Goal: Check status: Check status

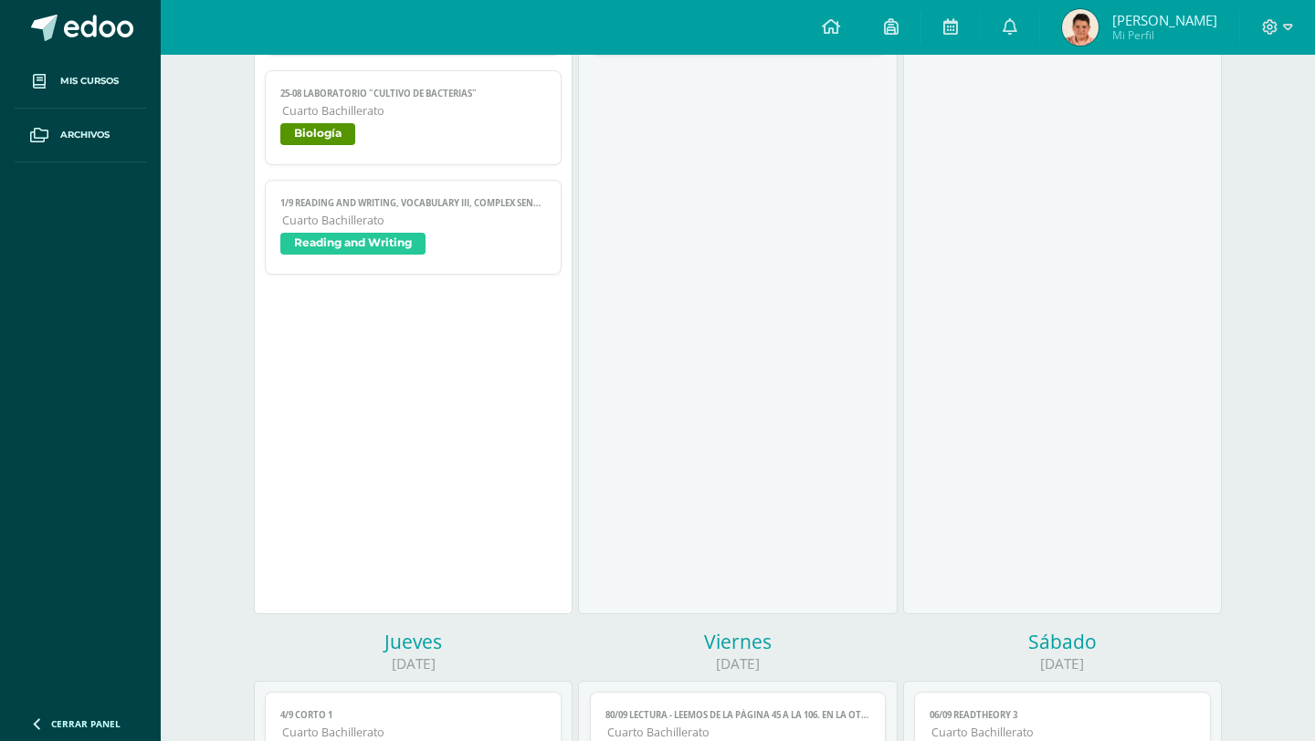
scroll to position [970, 0]
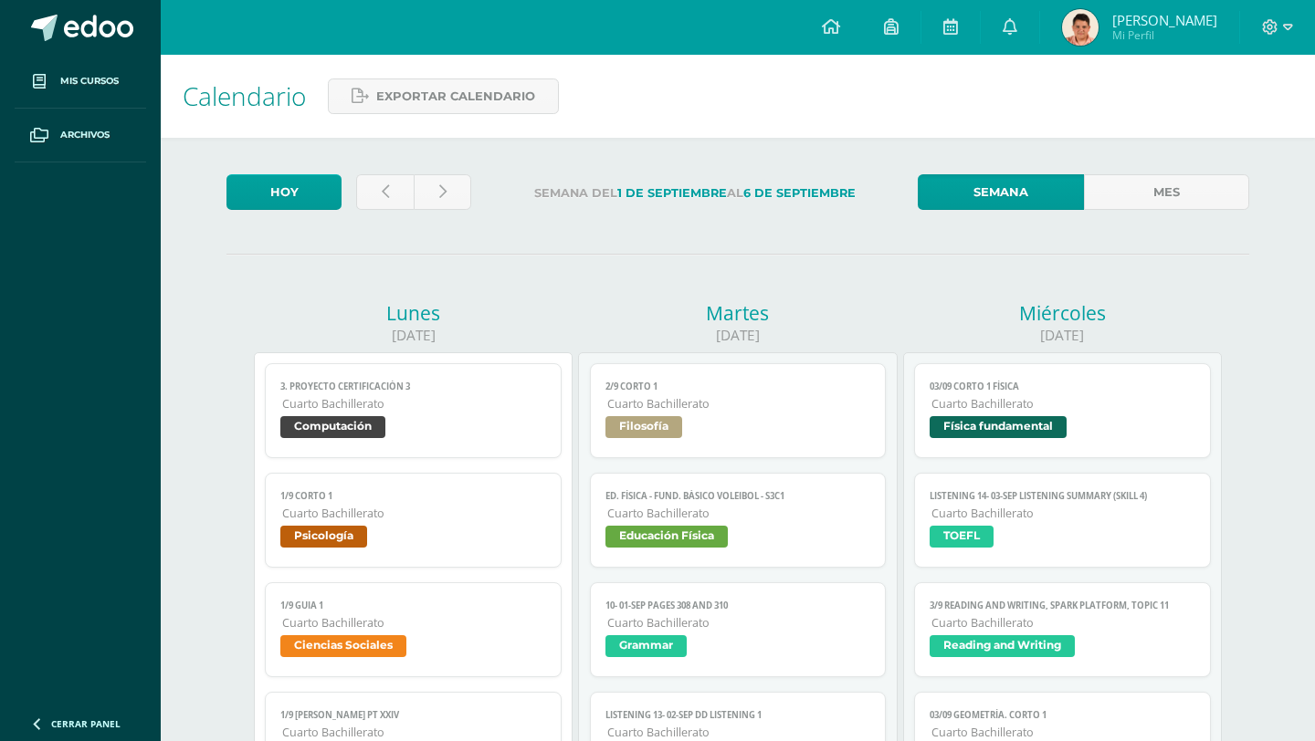
scroll to position [966, 0]
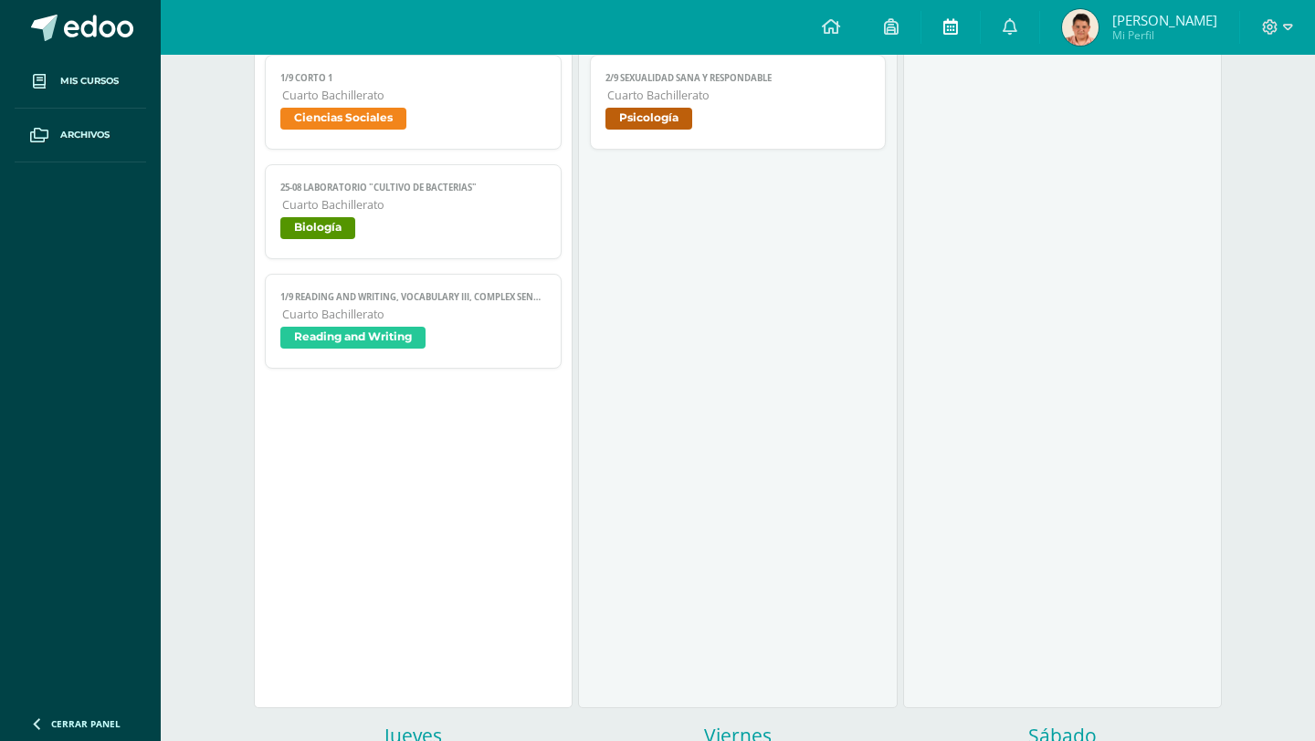
click at [958, 19] on icon at bounding box center [950, 26] width 15 height 16
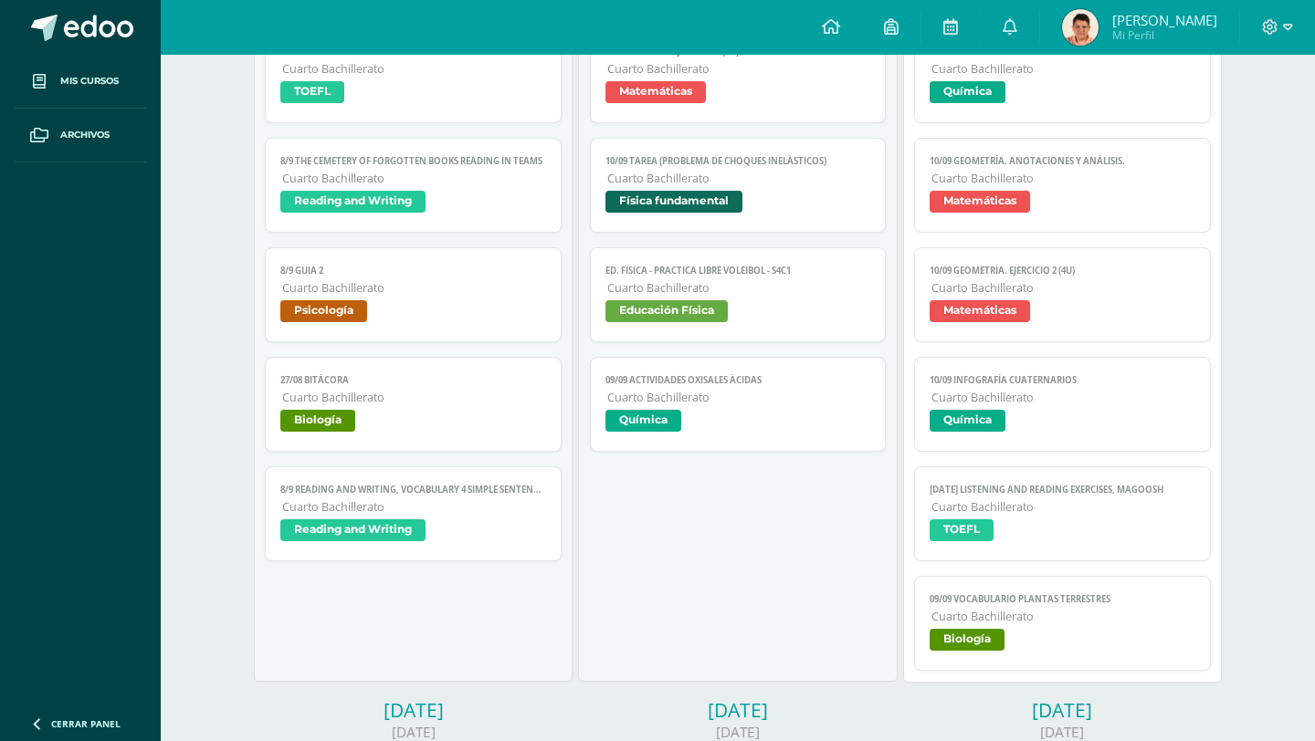
scroll to position [451, 0]
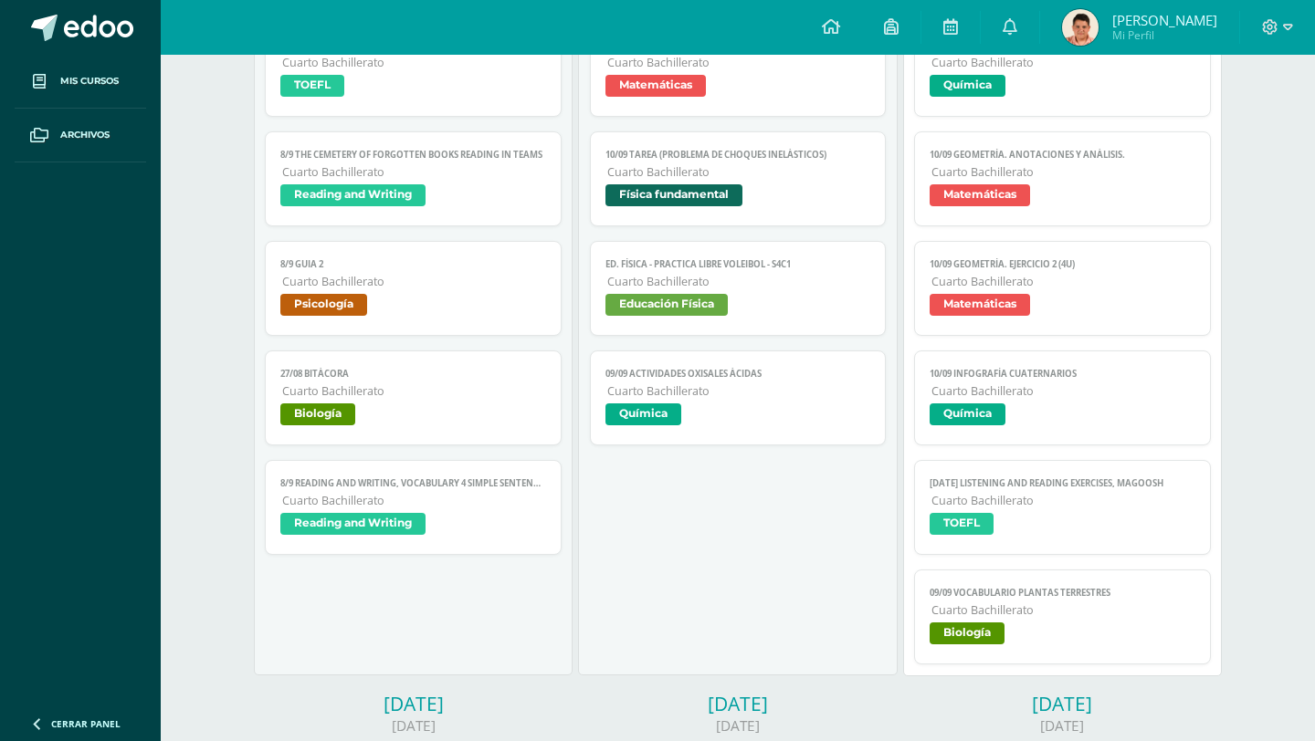
click at [1100, 355] on link "10/09 Infografía cuaternarios Cuarto Bachillerato Química" at bounding box center [1062, 398] width 297 height 95
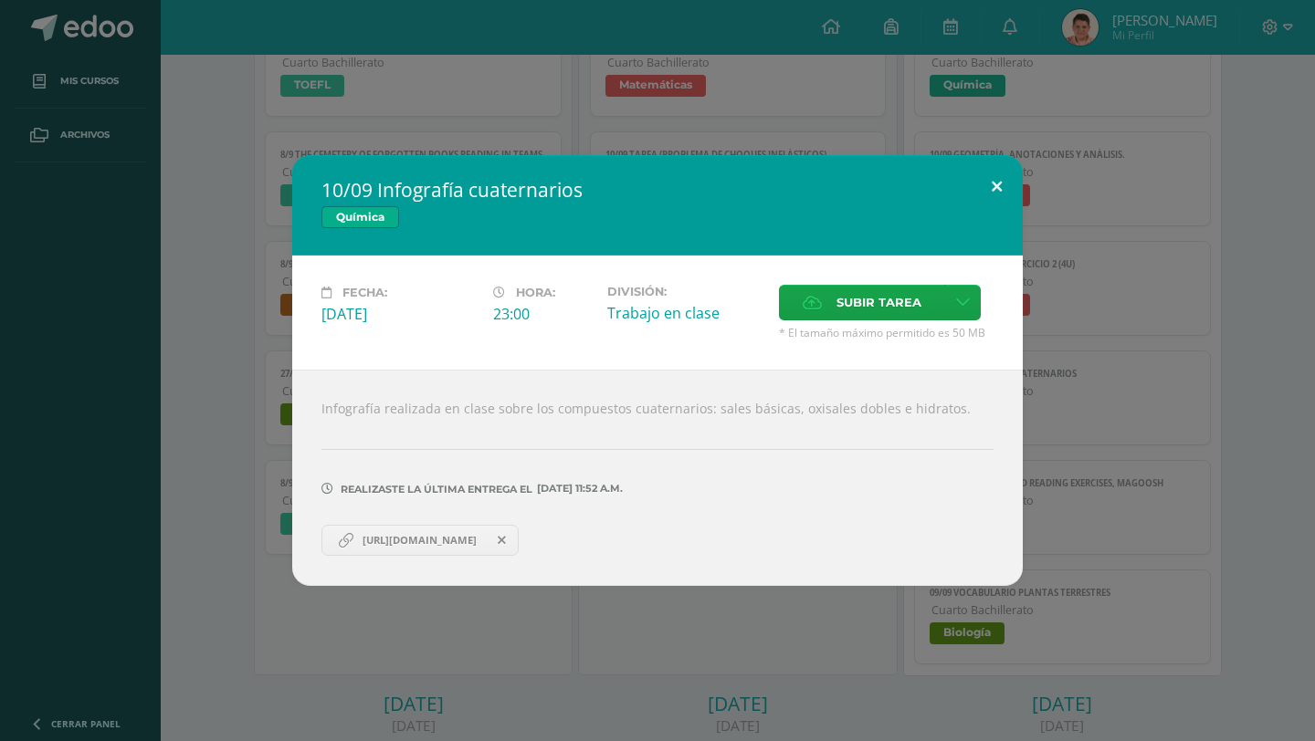
click at [1003, 175] on button at bounding box center [996, 186] width 52 height 62
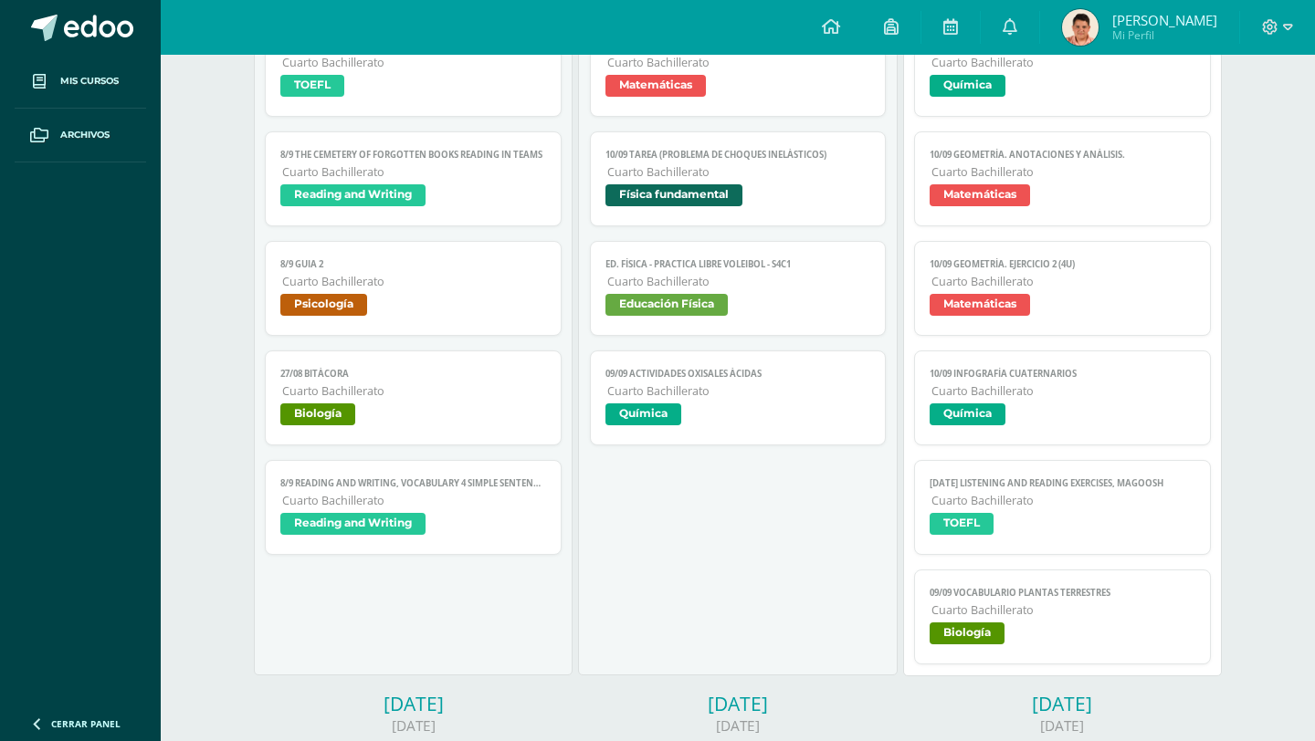
click at [1029, 188] on span "Matemáticas" at bounding box center [979, 195] width 100 height 22
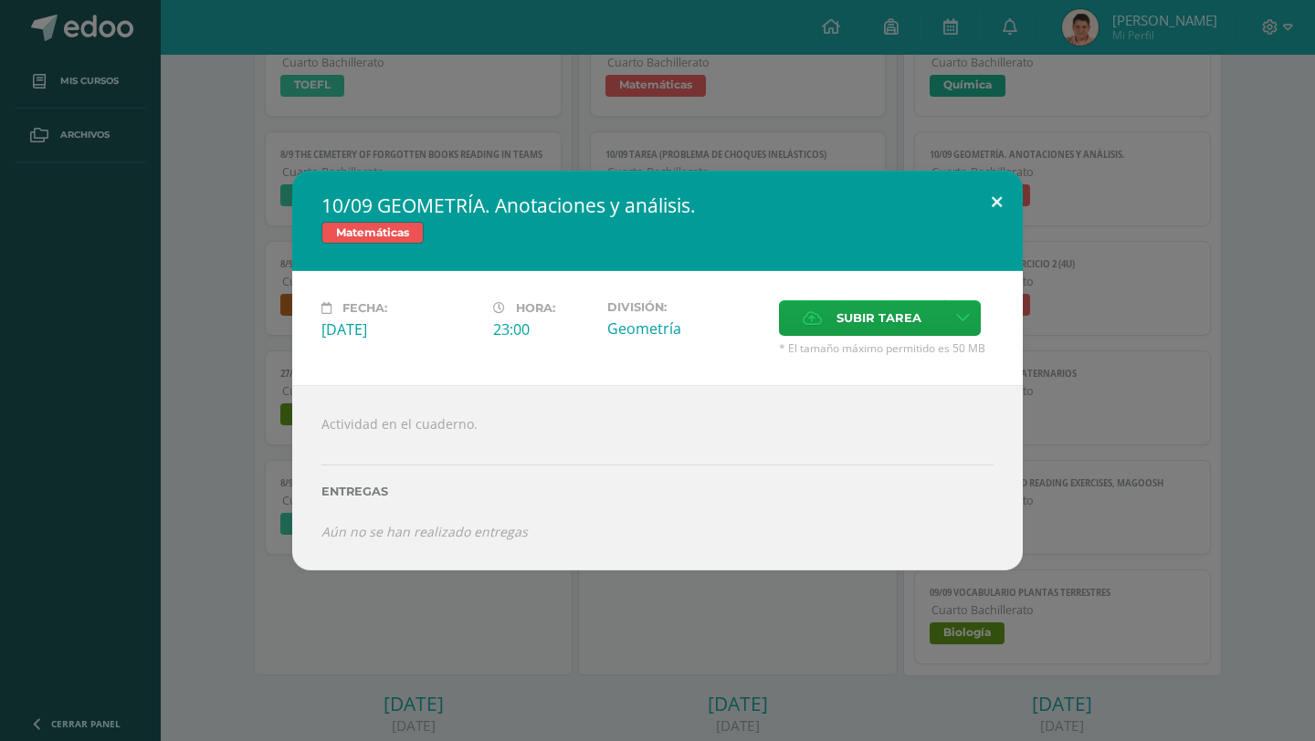
click at [996, 198] on button at bounding box center [996, 202] width 52 height 62
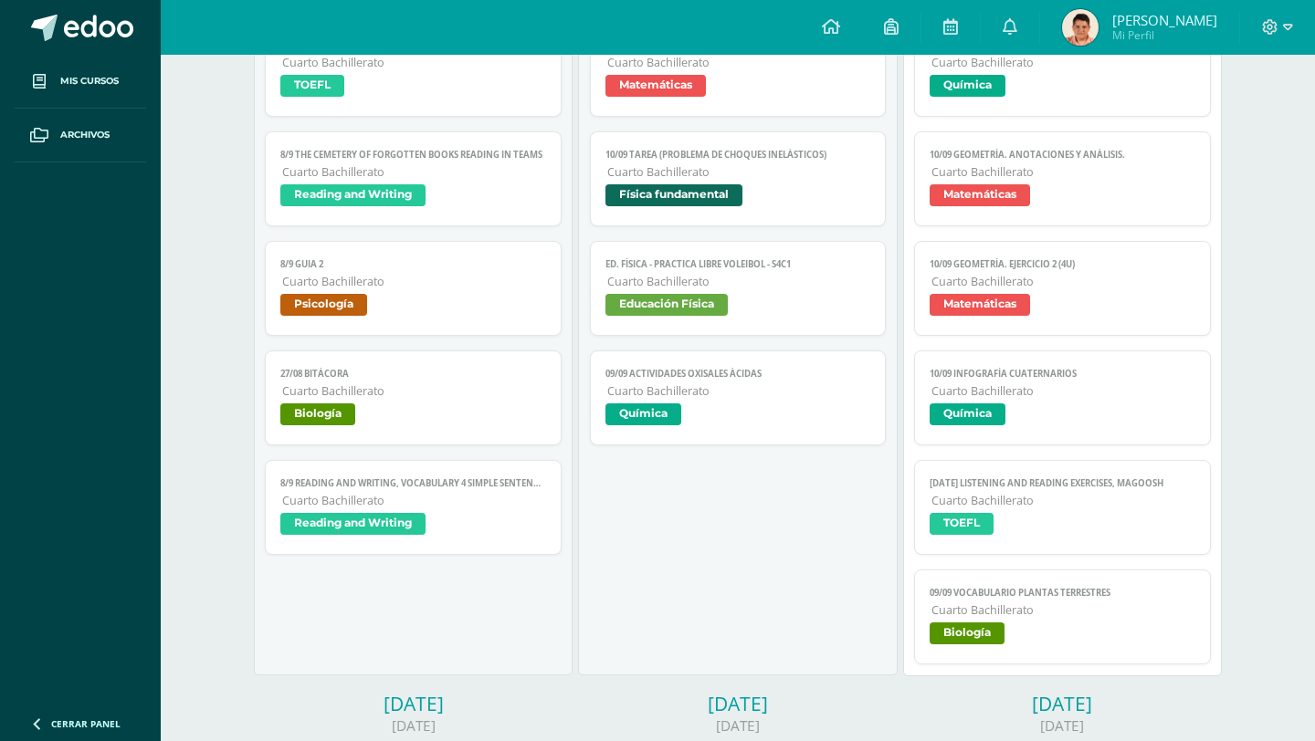
click at [1033, 264] on span "10/09 GEOMETRÍA. Ejercicio 2 (4U)" at bounding box center [1062, 264] width 266 height 12
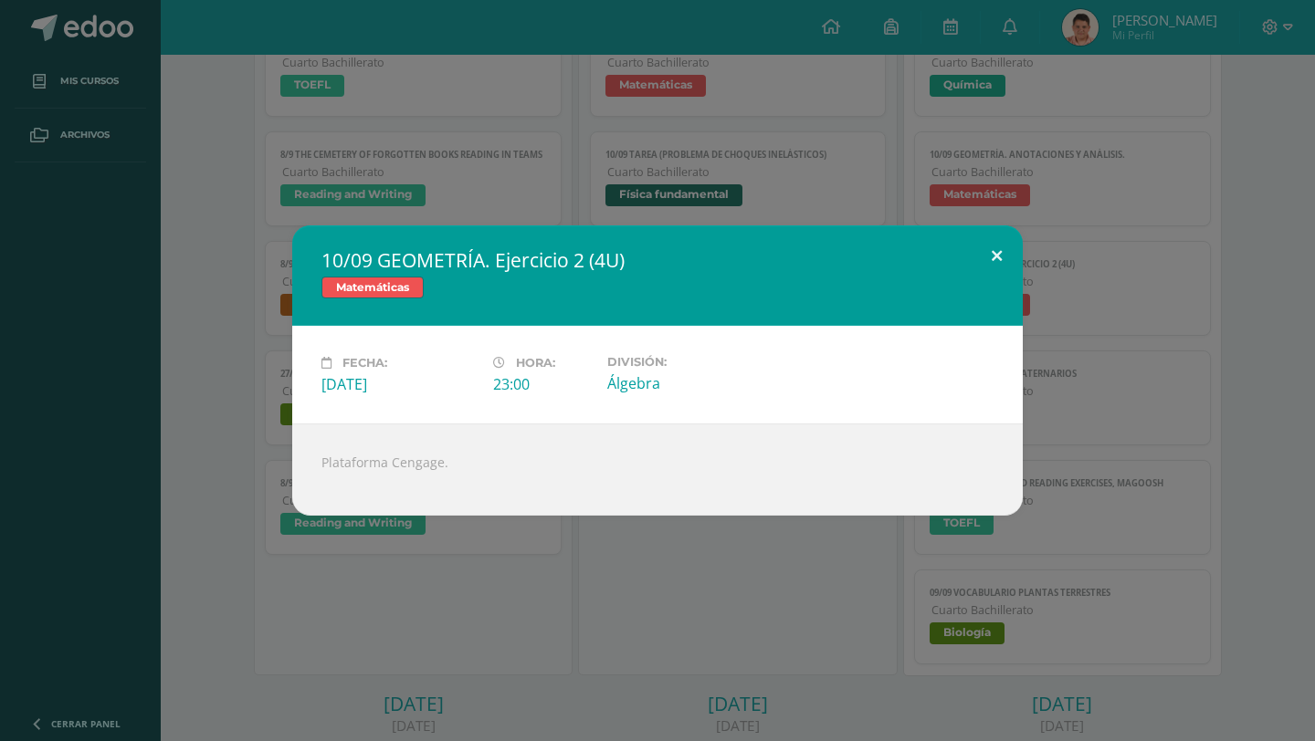
click at [1004, 248] on button at bounding box center [996, 256] width 52 height 62
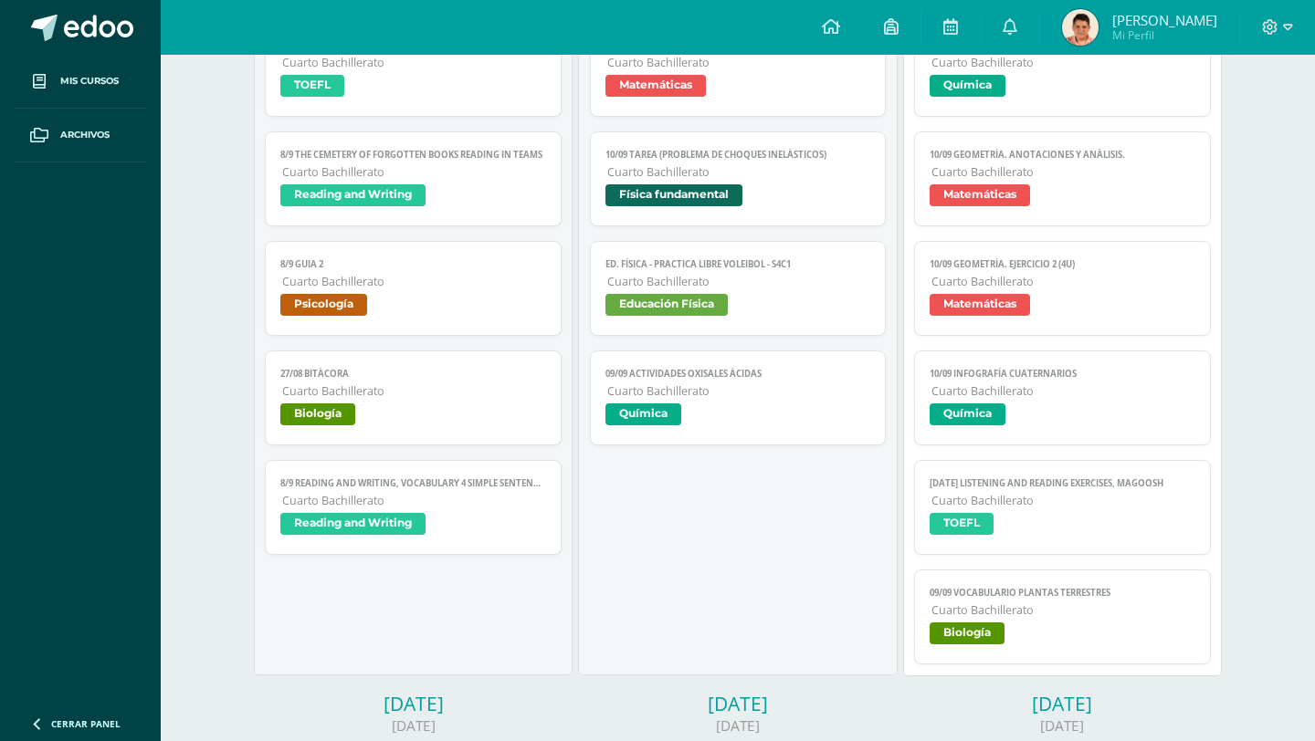
click at [1012, 510] on link "10 sep Listening and Reading exercises, Magoosh Cuarto Bachillerato TOEFL" at bounding box center [1062, 507] width 297 height 95
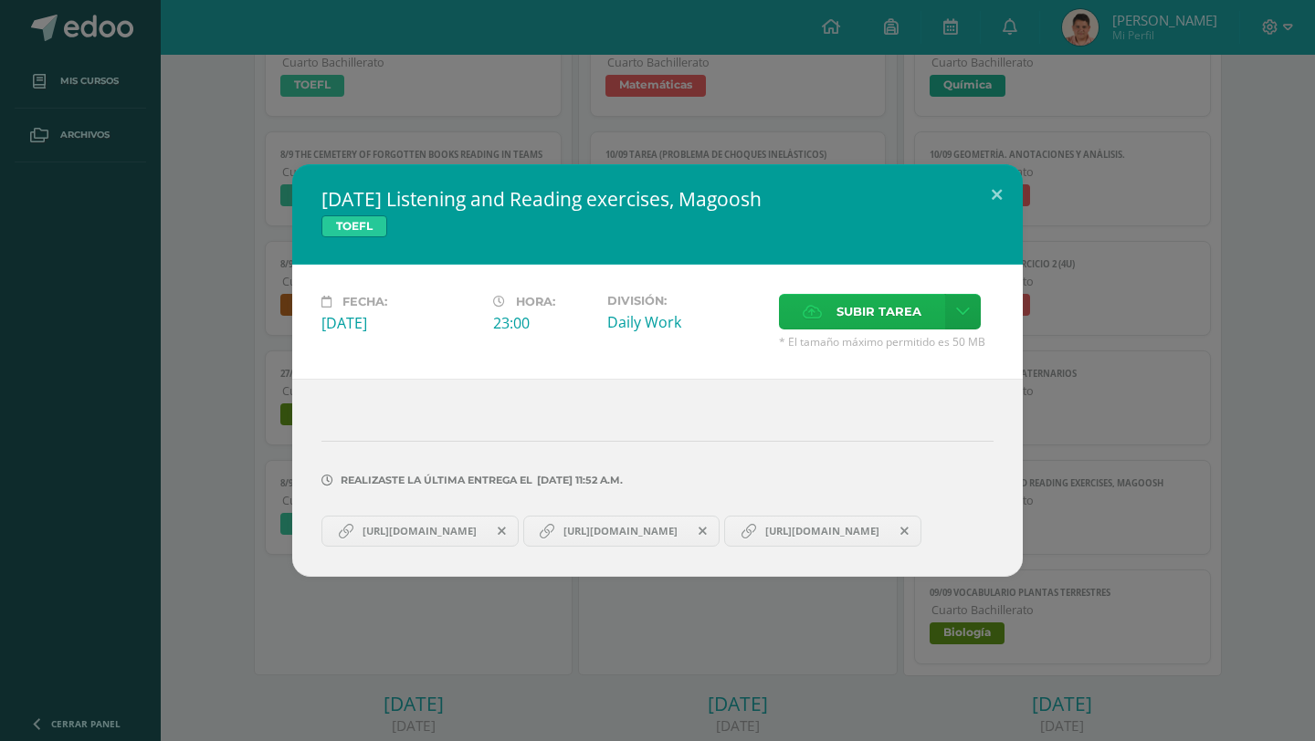
click at [877, 295] on span "Subir tarea" at bounding box center [878, 312] width 85 height 34
click at [0, 0] on input "Subir tarea" at bounding box center [0, 0] width 0 height 0
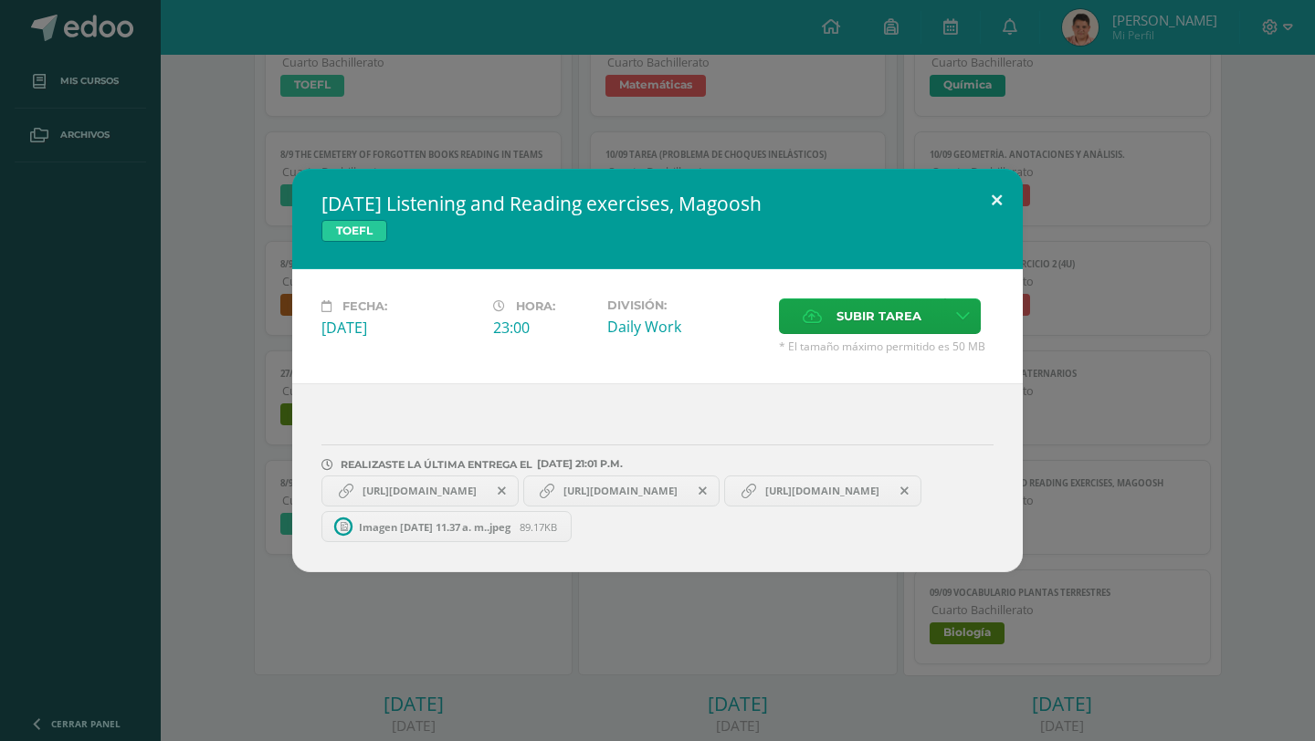
click at [991, 198] on button at bounding box center [996, 200] width 52 height 62
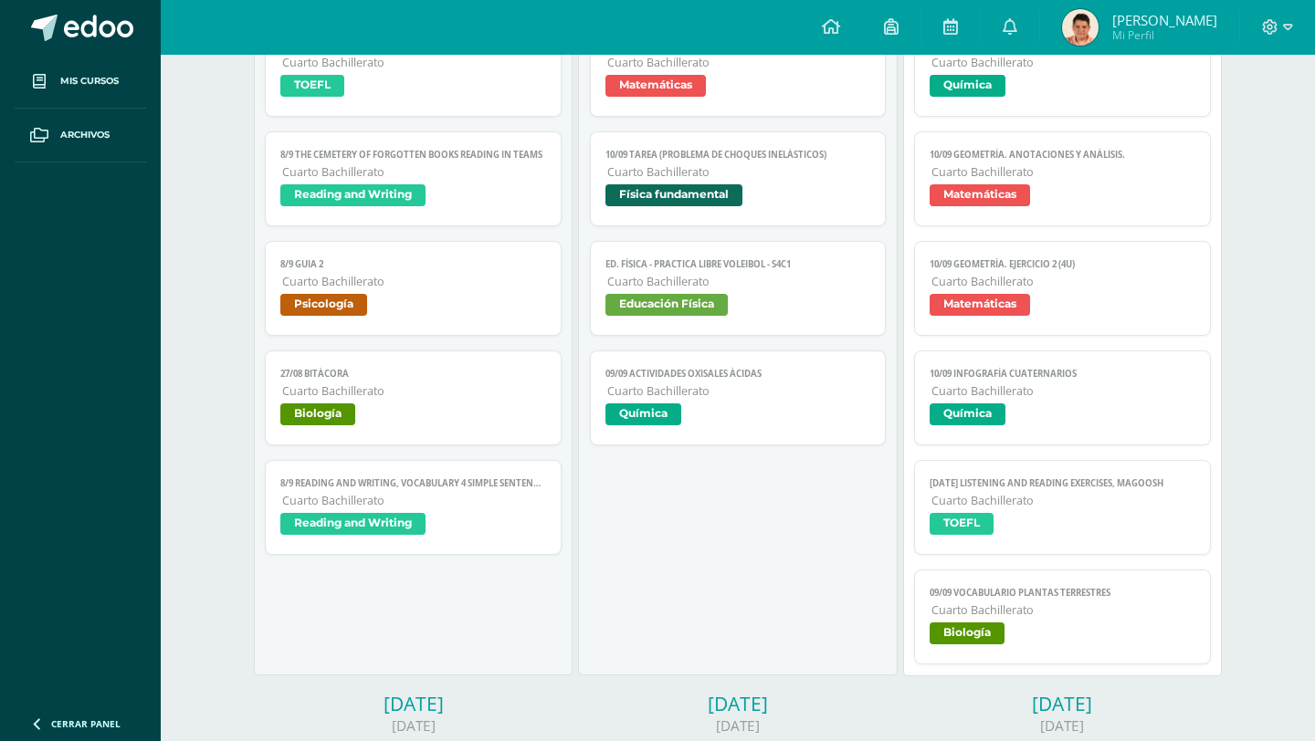
click at [991, 624] on span "Biología" at bounding box center [966, 634] width 75 height 22
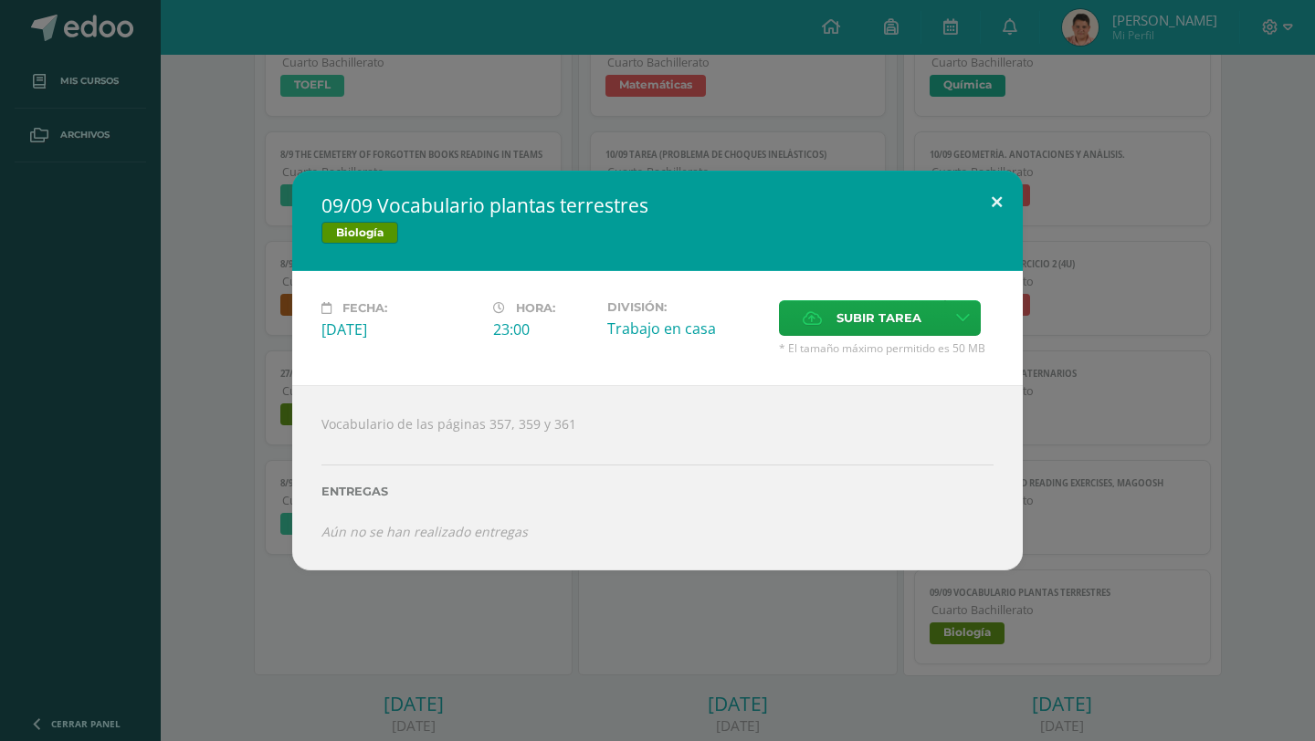
click at [998, 191] on button at bounding box center [996, 202] width 52 height 62
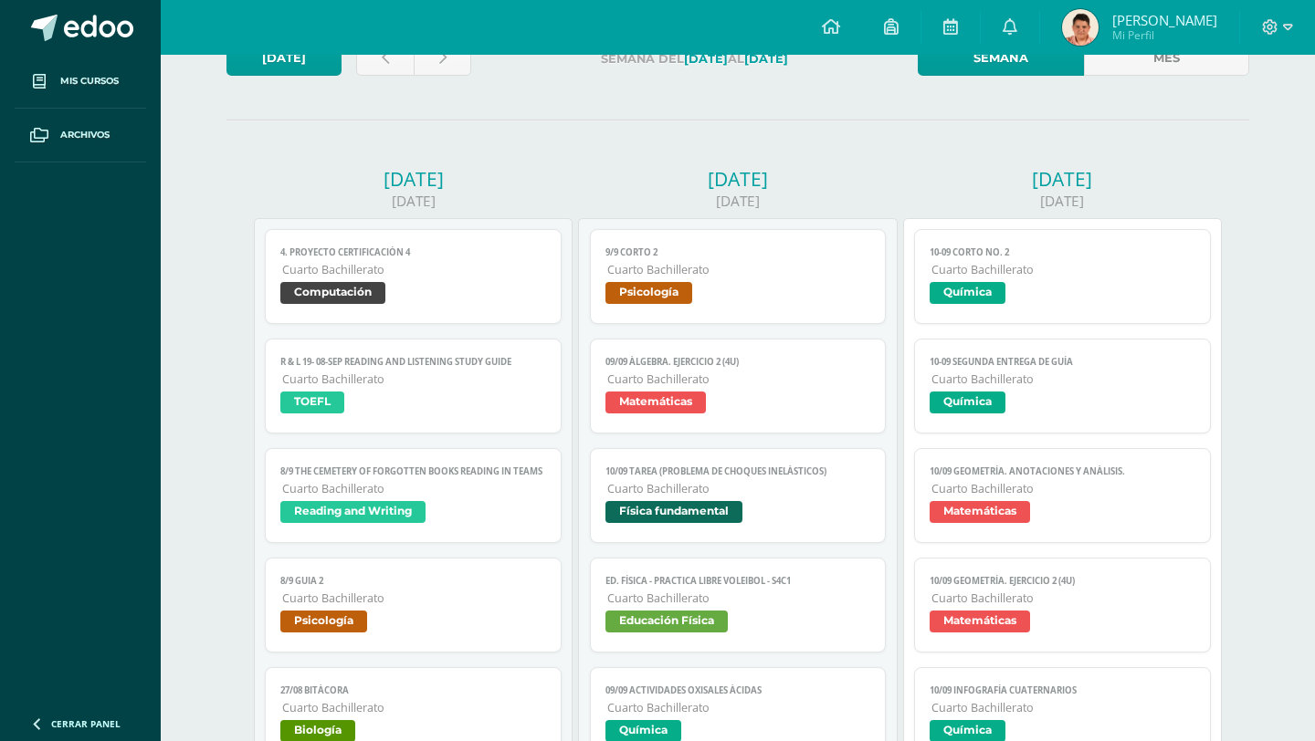
scroll to position [144, 0]
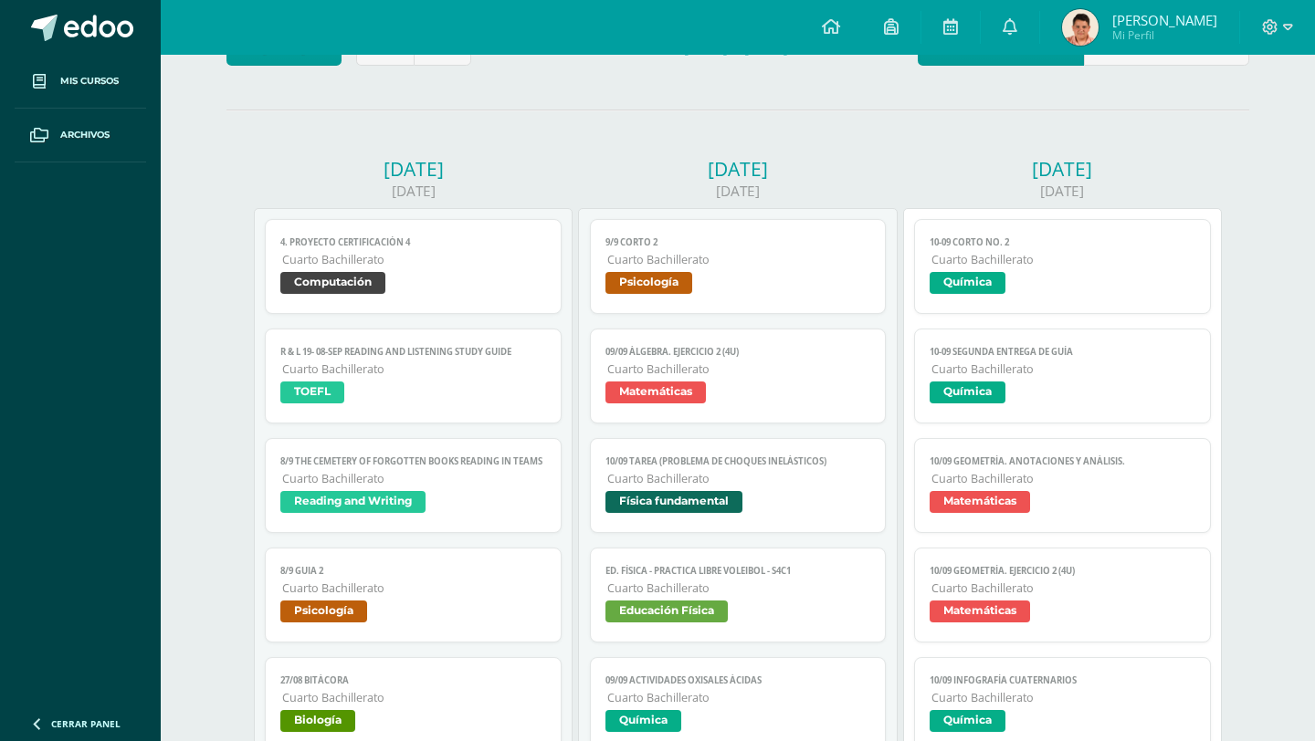
click at [1022, 246] on span "10-09 CORTO No. 2" at bounding box center [1062, 242] width 266 height 12
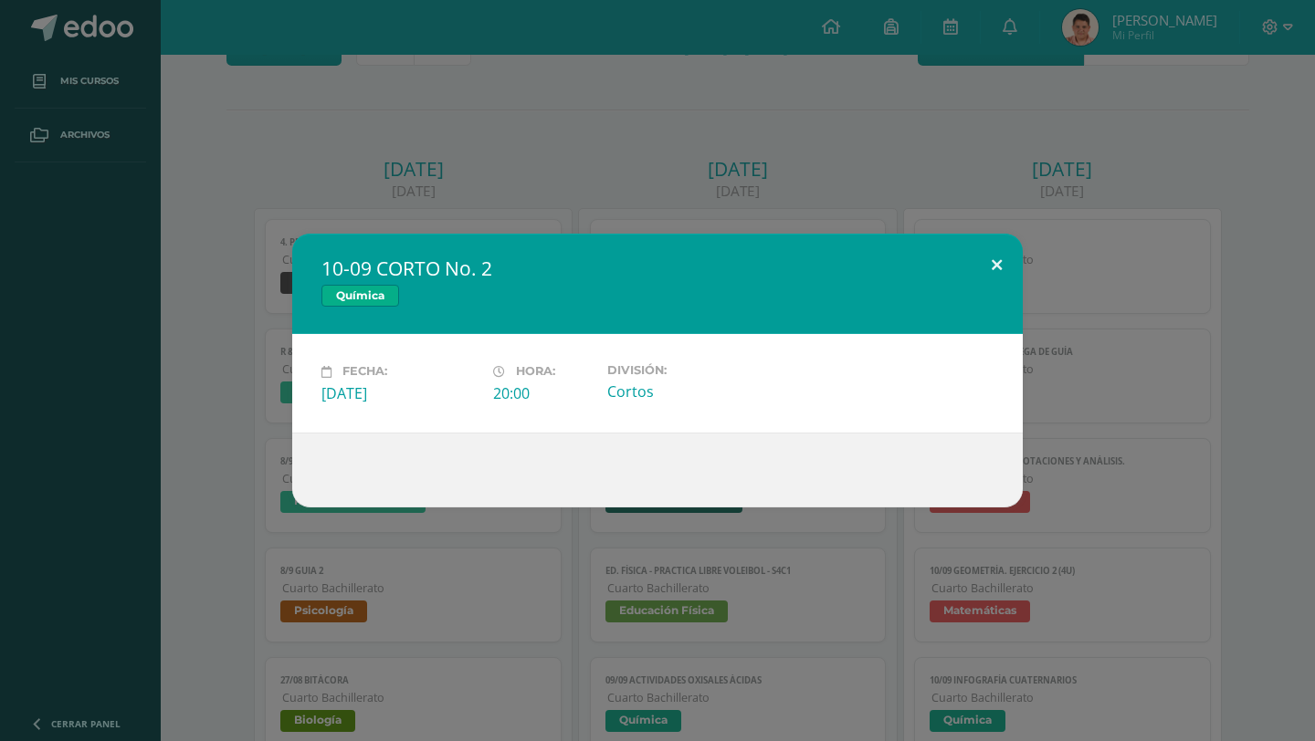
click at [996, 263] on button at bounding box center [996, 265] width 52 height 62
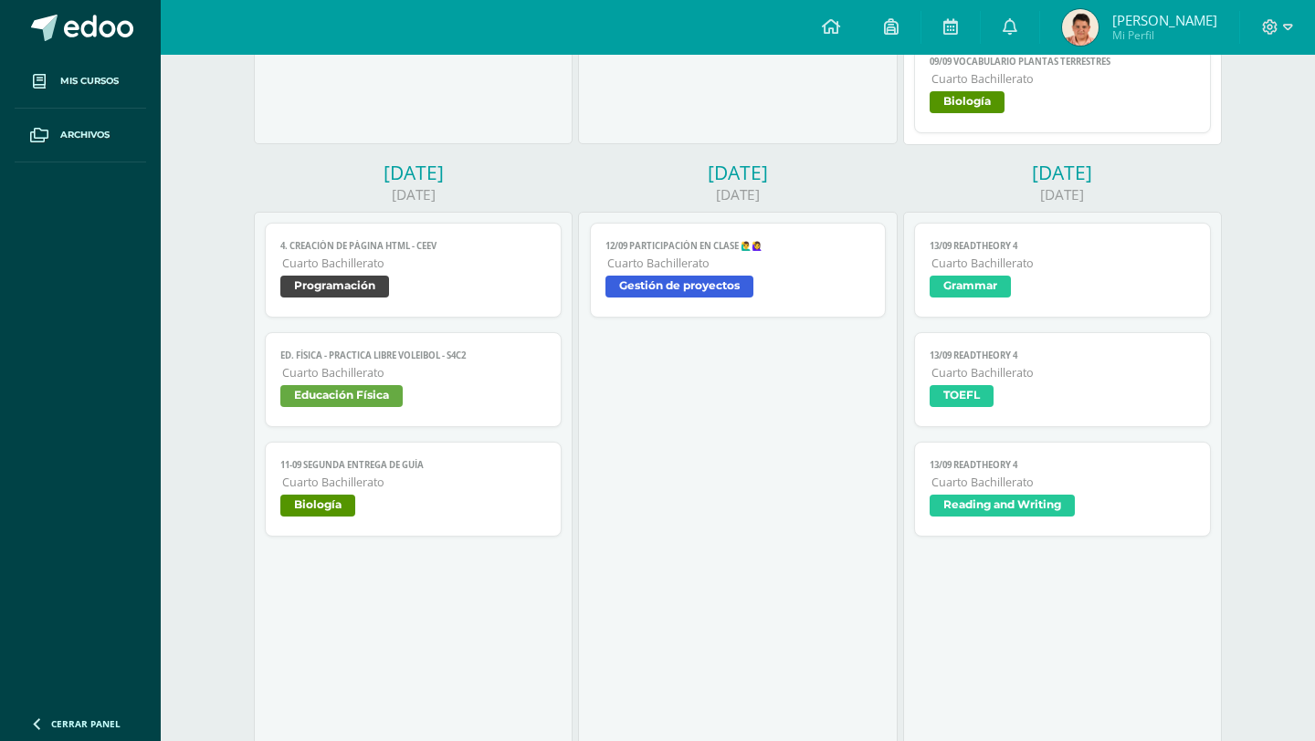
scroll to position [983, 0]
click at [474, 470] on link "11-09 SEGUNDA ENTREGA DE GUÍA Cuarto Bachillerato Biología" at bounding box center [413, 488] width 297 height 95
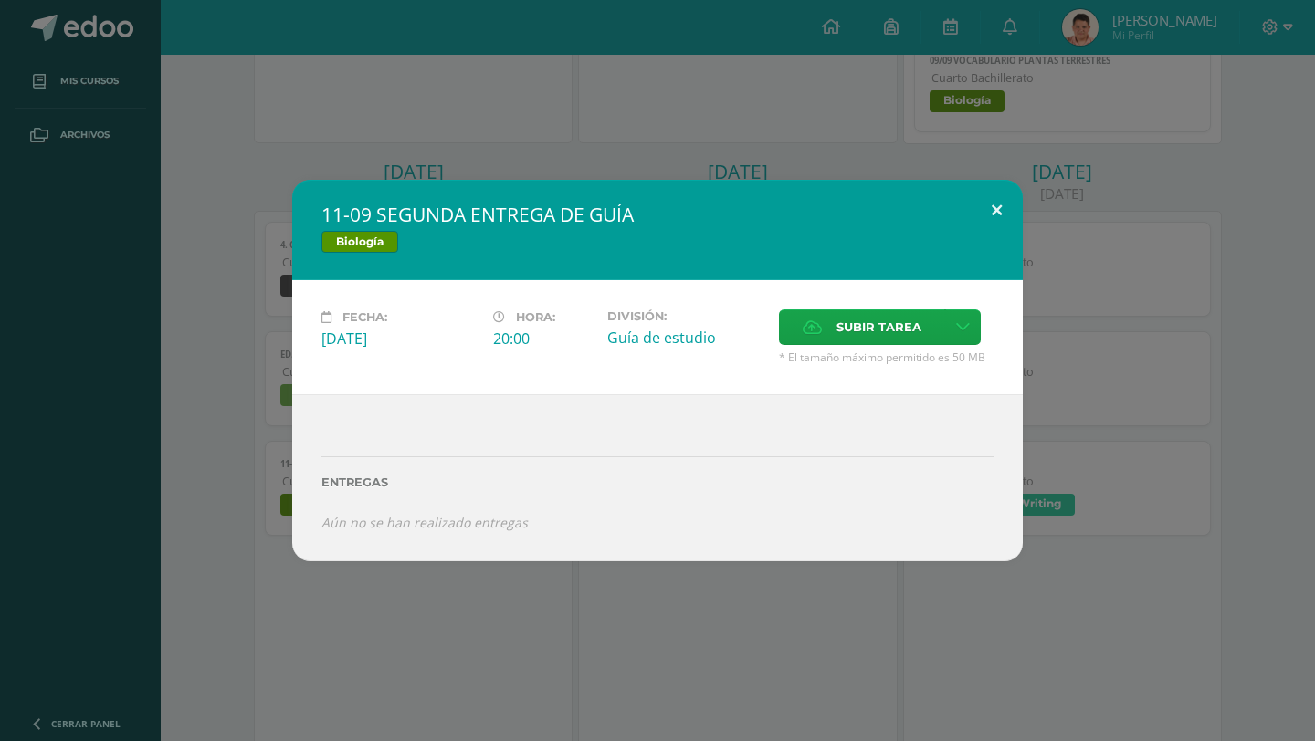
click at [997, 215] on button at bounding box center [996, 211] width 52 height 62
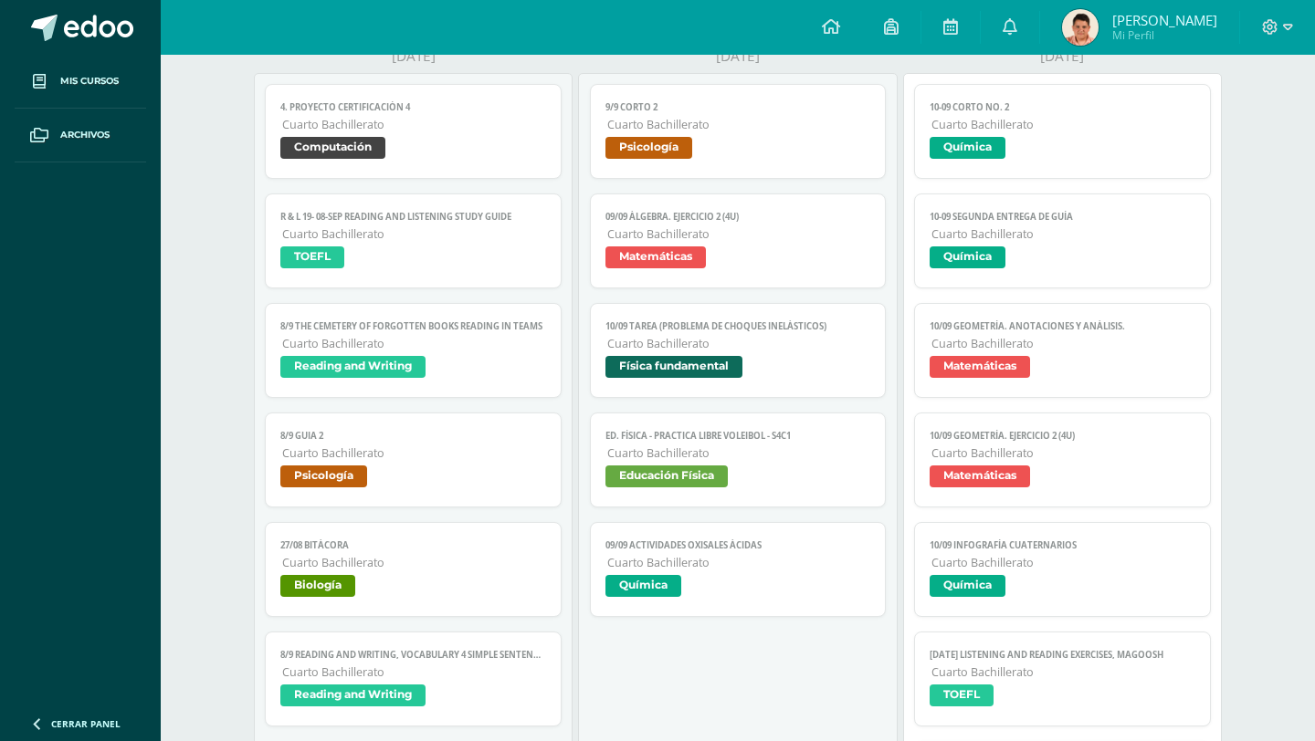
scroll to position [276, 0]
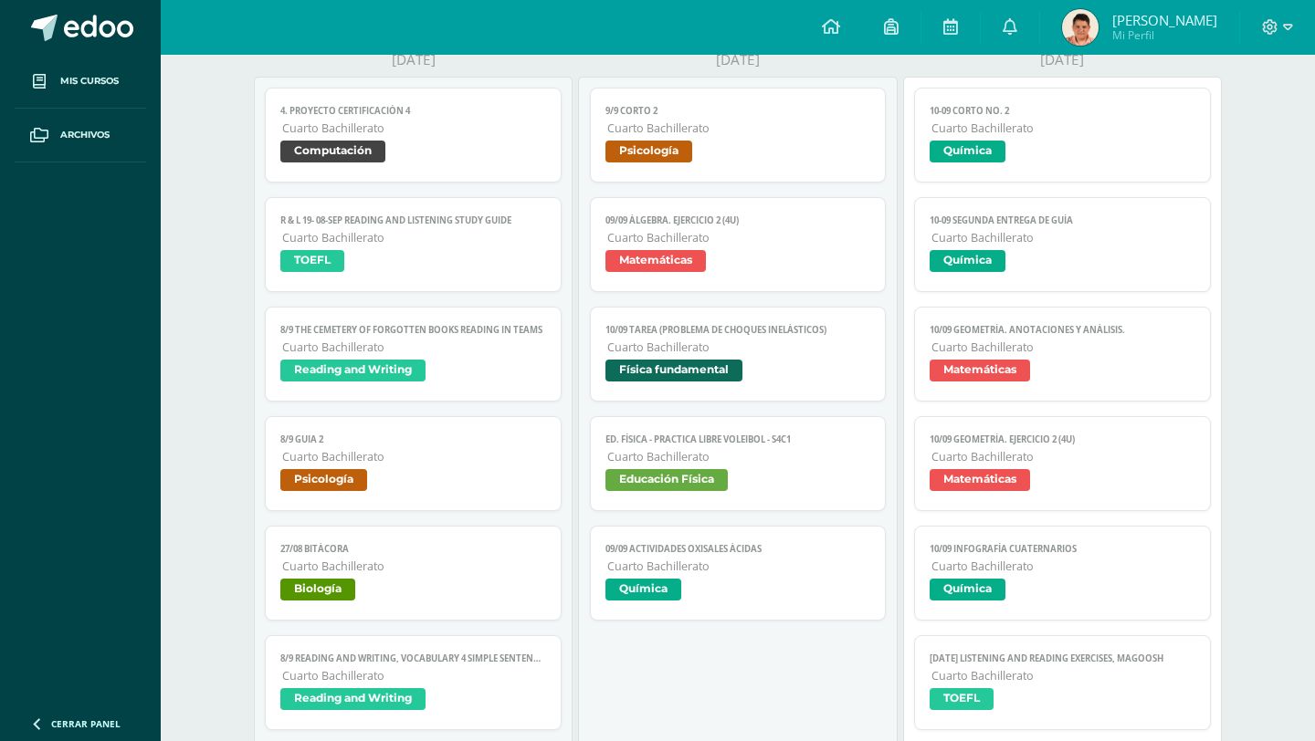
click at [817, 321] on link "10/09 Tarea (Problema de choques inelásticos) Cuarto Bachillerato Física fundam…" at bounding box center [738, 354] width 297 height 95
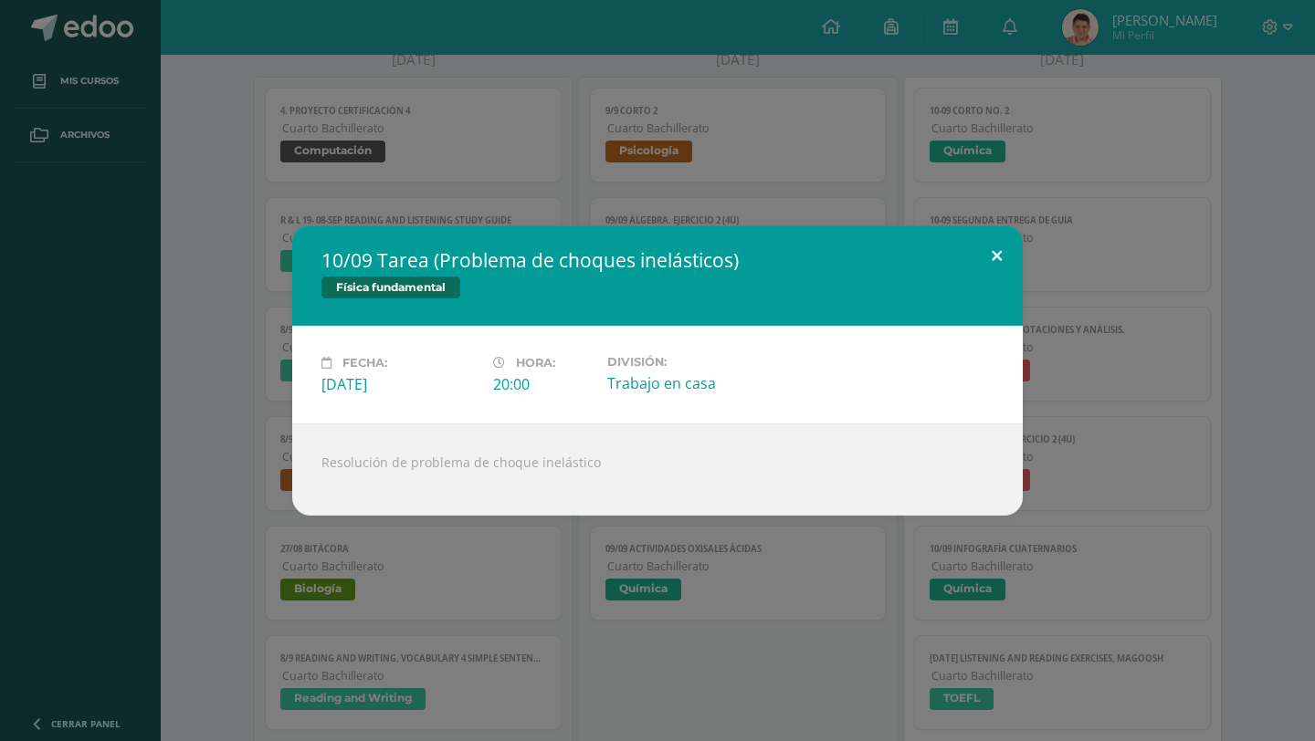
click at [981, 272] on button at bounding box center [996, 256] width 52 height 62
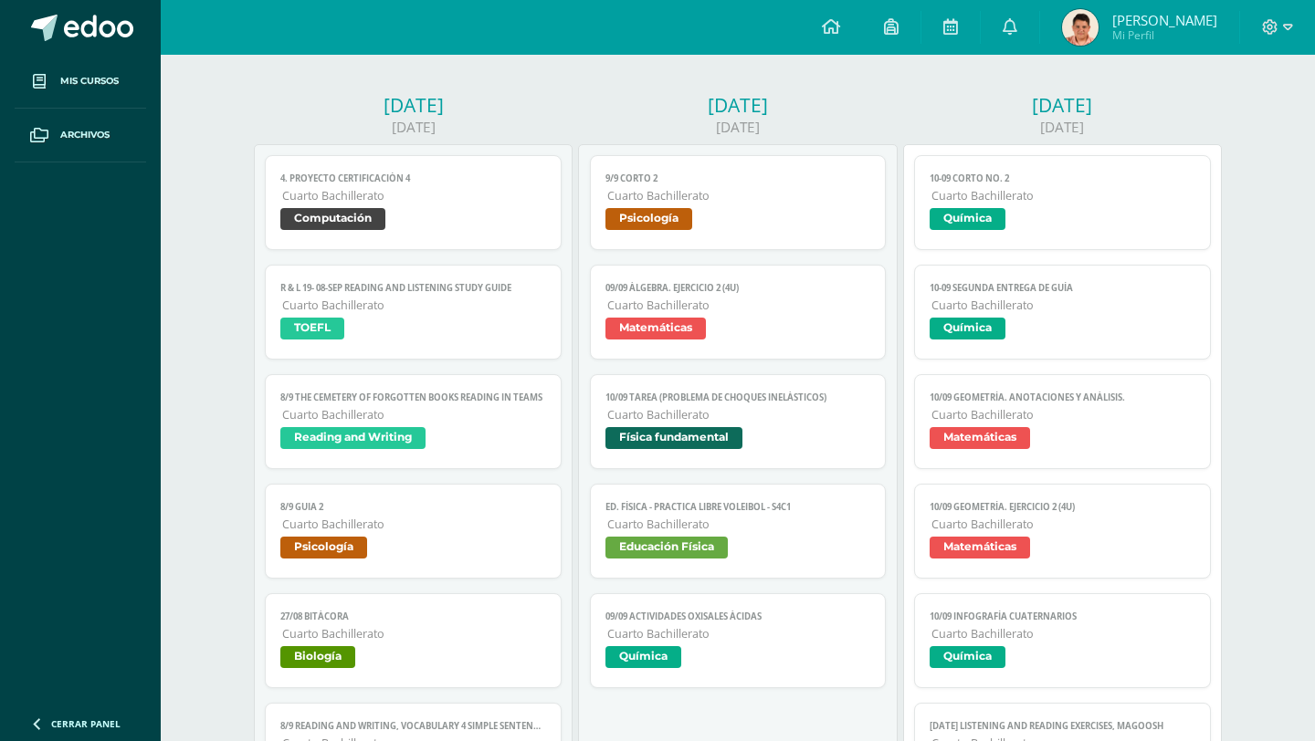
scroll to position [205, 0]
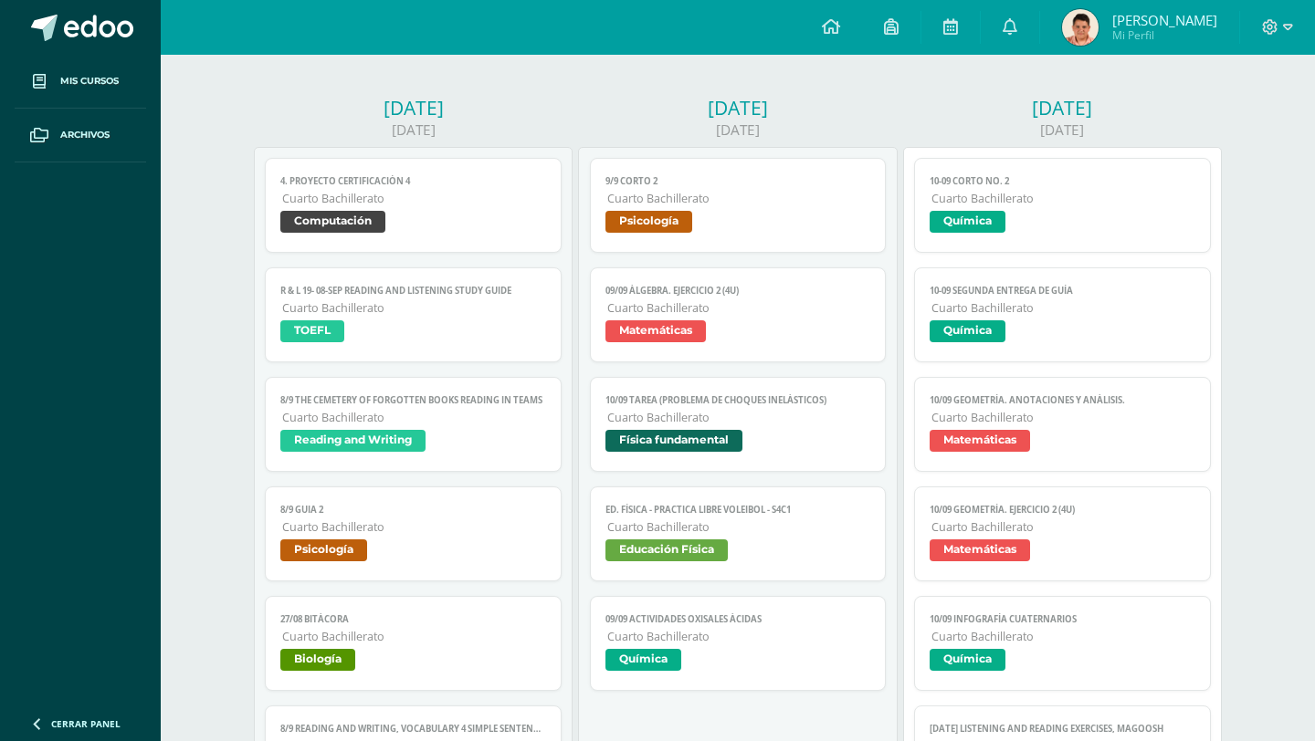
click at [838, 299] on link "09/09 ÁLGEBRA. Ejercicio 2 (4U) Cuarto Bachillerato Matemáticas" at bounding box center [738, 314] width 297 height 95
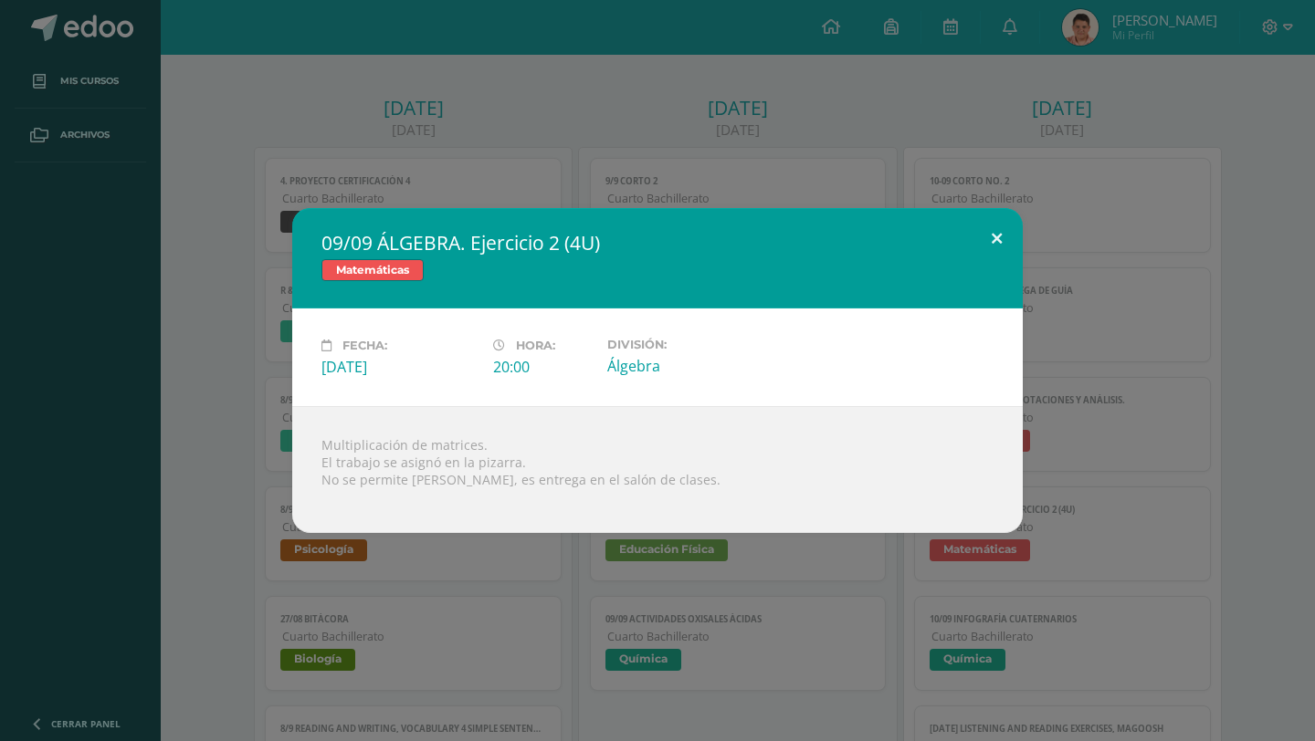
click at [985, 245] on button at bounding box center [996, 239] width 52 height 62
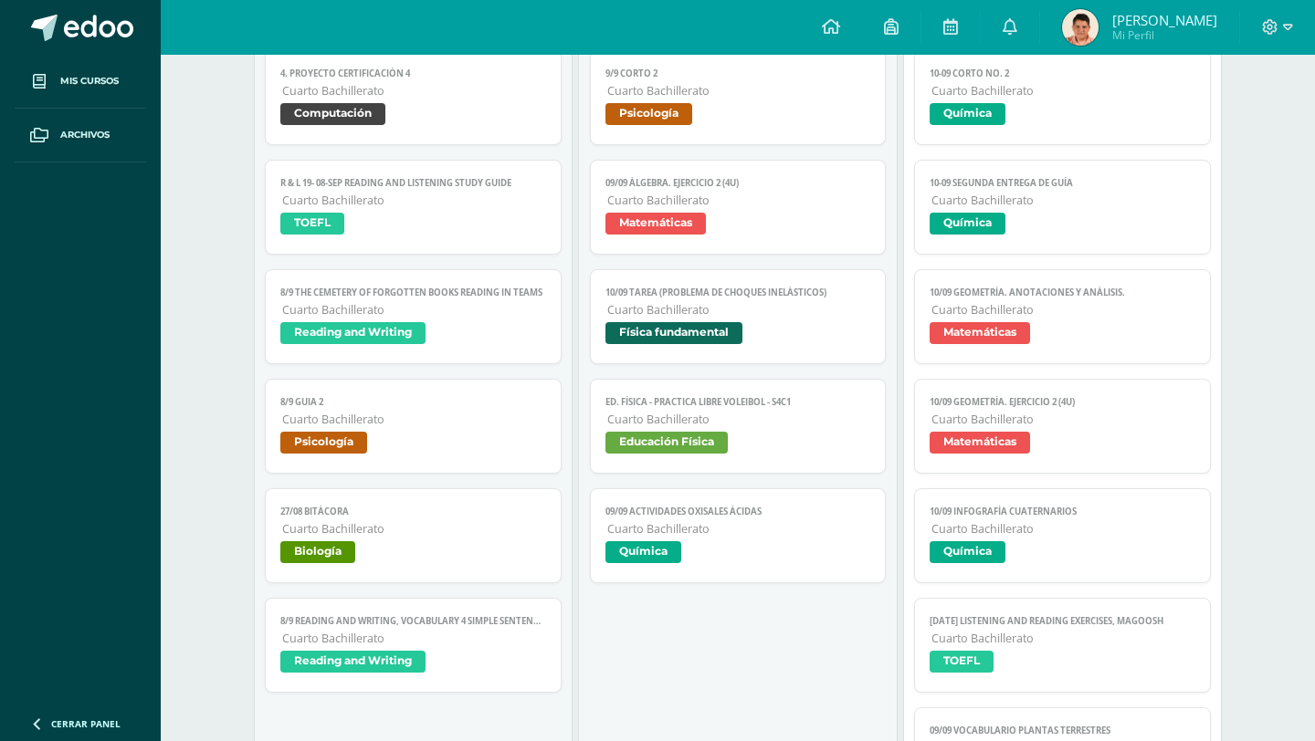
scroll to position [314, 0]
